Goal: Browse casually: Explore the website without a specific task or goal

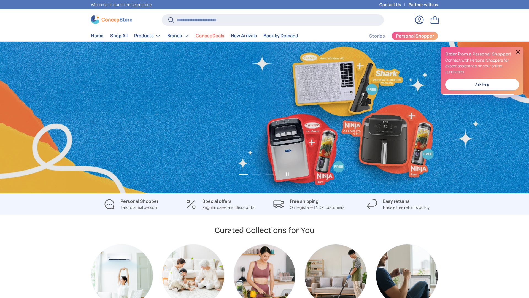
scroll to position [0, 529]
